Goal: Transaction & Acquisition: Purchase product/service

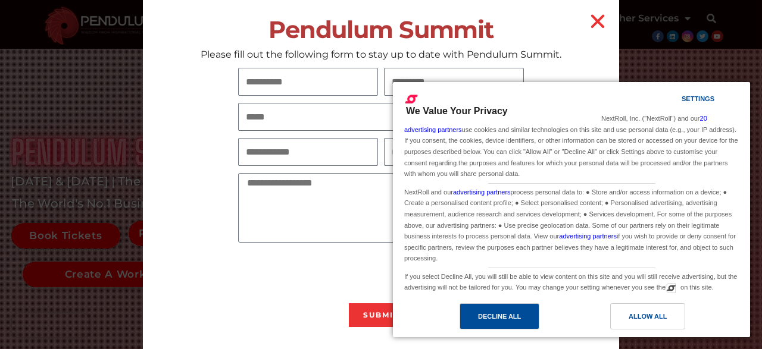
click at [495, 318] on div "Decline All" at bounding box center [499, 316] width 43 height 13
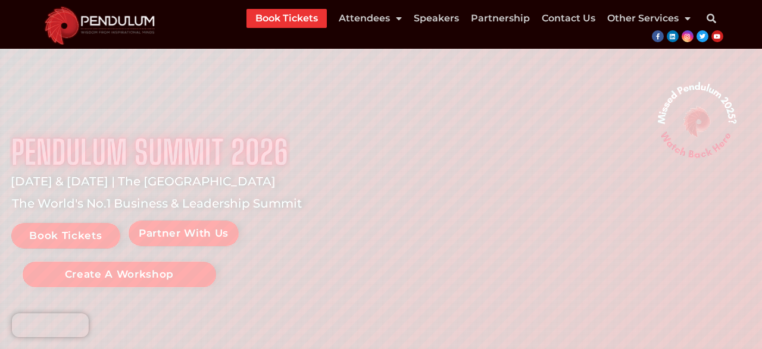
click at [405, 25] on li "Attendees 2025 Schedule 2025 Event Information Viatel CEO Dinner Reasons to Att…" at bounding box center [370, 18] width 75 height 19
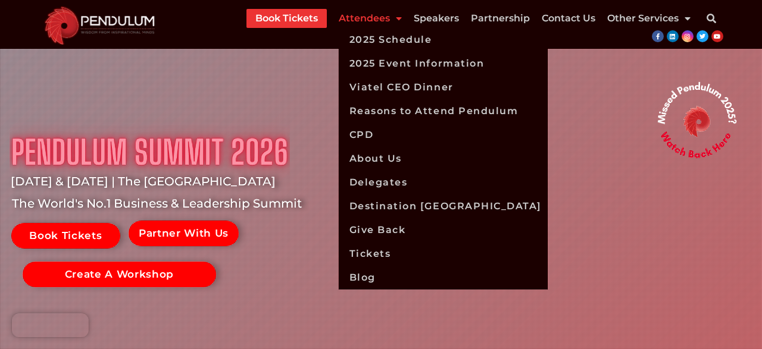
click at [400, 21] on span "Menu" at bounding box center [396, 18] width 12 height 21
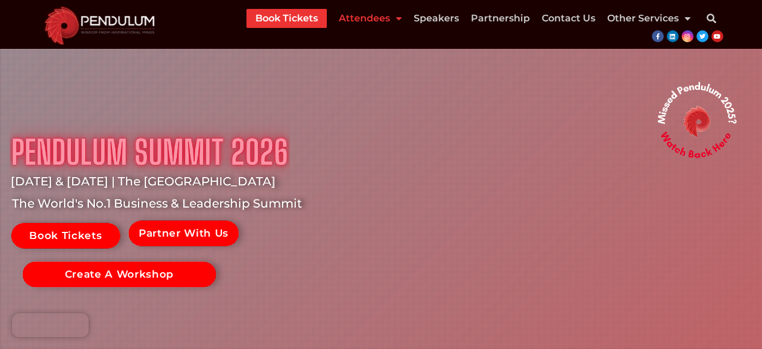
click at [400, 21] on span "Menu" at bounding box center [396, 18] width 12 height 21
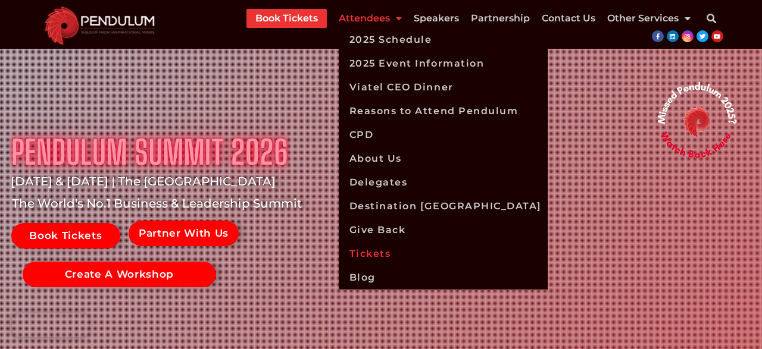
click at [374, 252] on link "Tickets" at bounding box center [443, 254] width 209 height 24
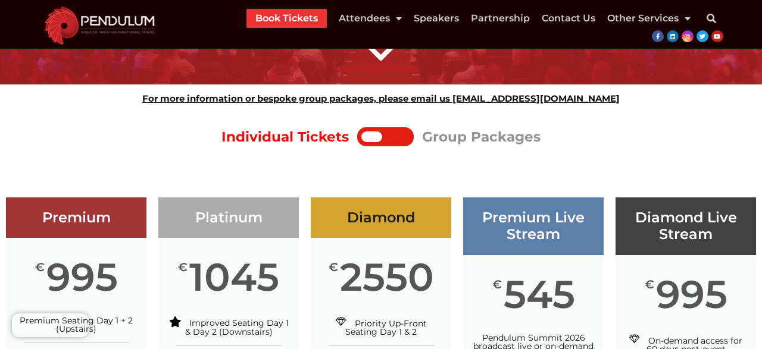
scroll to position [93, 0]
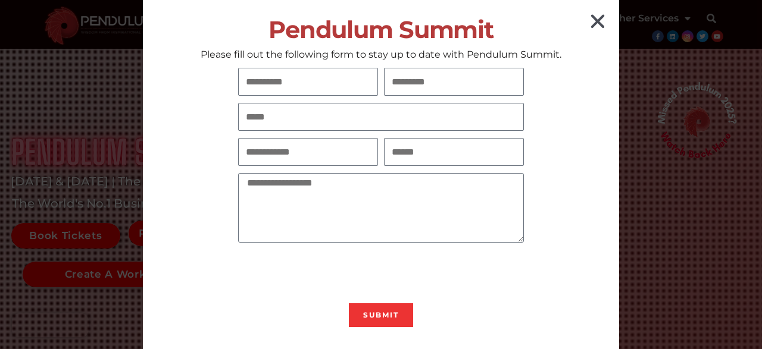
click at [597, 15] on icon "Close" at bounding box center [597, 21] width 19 height 19
